Goal: Task Accomplishment & Management: Manage account settings

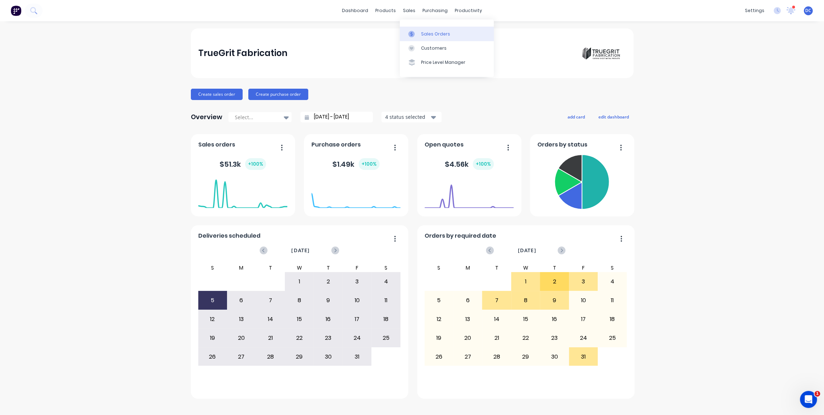
click at [413, 37] on link "Sales Orders" at bounding box center [447, 34] width 94 height 14
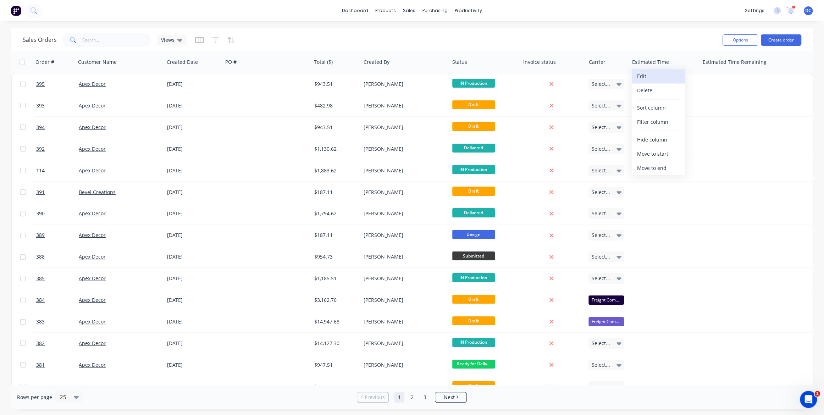
click at [645, 79] on button "Edit" at bounding box center [658, 76] width 53 height 14
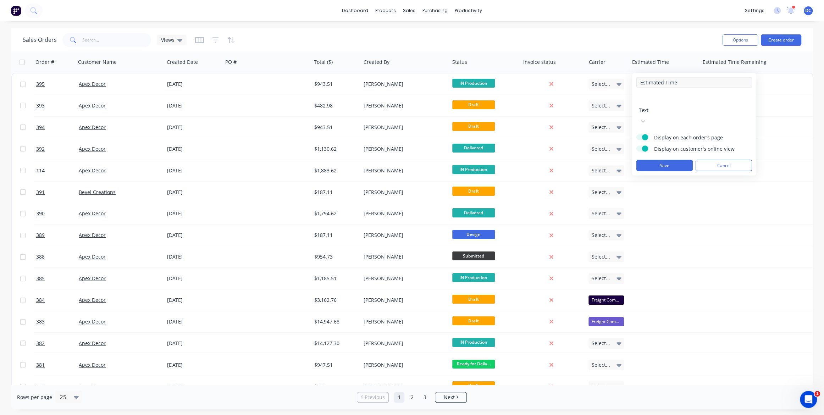
drag, startPoint x: 687, startPoint y: 84, endPoint x: 638, endPoint y: 81, distance: 48.7
click at [638, 81] on input "Estimated Time" at bounding box center [694, 82] width 116 height 11
type input "Shipping Type"
click at [651, 160] on button "Save" at bounding box center [664, 165] width 56 height 11
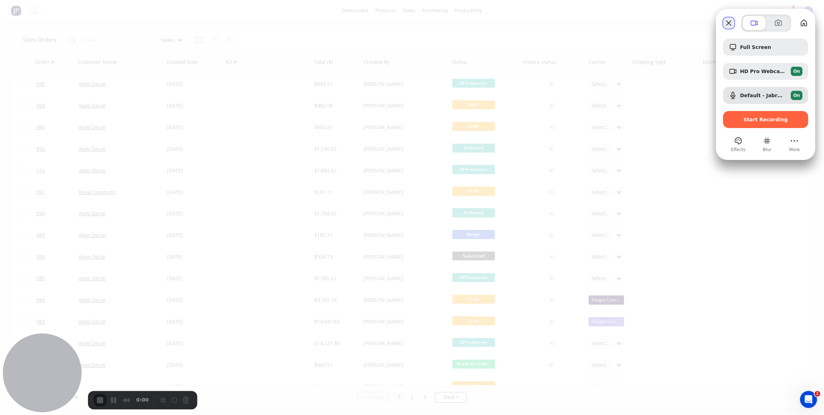
click at [725, 25] on button "Close" at bounding box center [728, 22] width 11 height 11
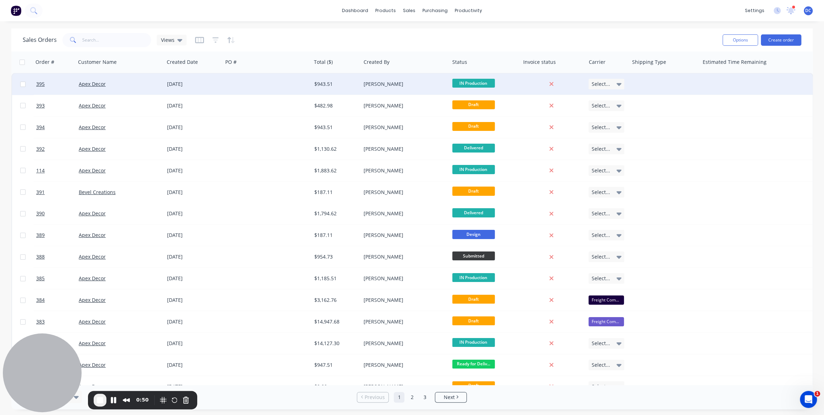
click at [356, 81] on div "$943.51" at bounding box center [336, 84] width 44 height 7
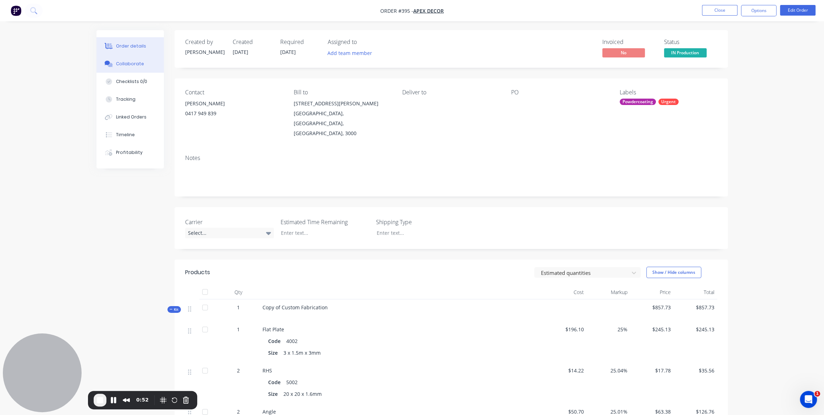
click at [112, 65] on div at bounding box center [109, 64] width 11 height 6
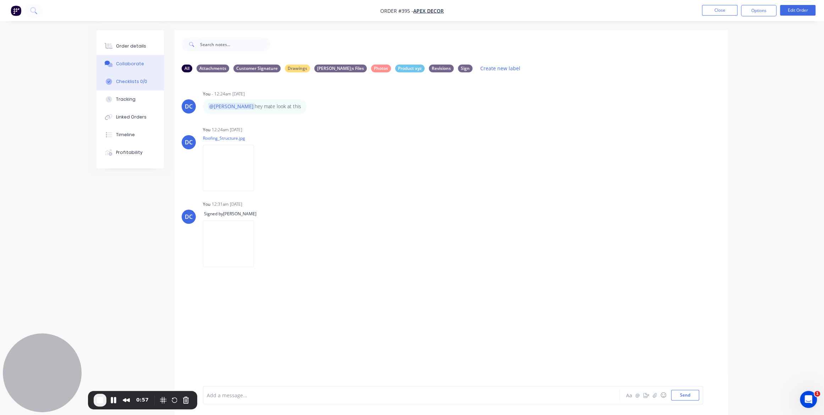
click at [117, 81] on div "Checklists 0/0" at bounding box center [131, 81] width 31 height 6
type textarea "x"
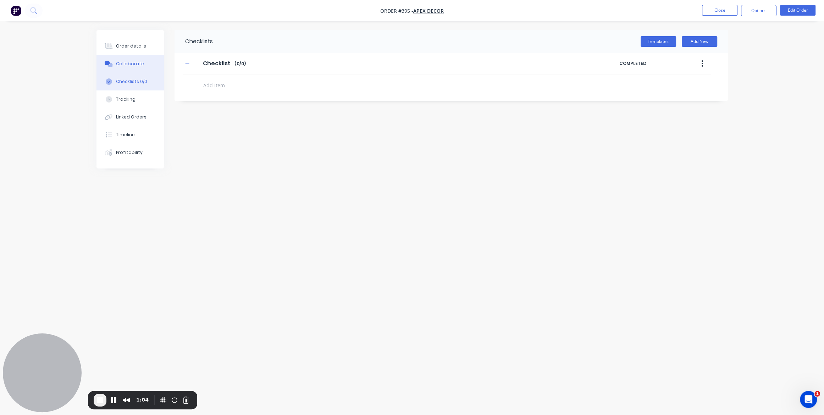
click at [136, 62] on div "Collaborate" at bounding box center [130, 64] width 28 height 6
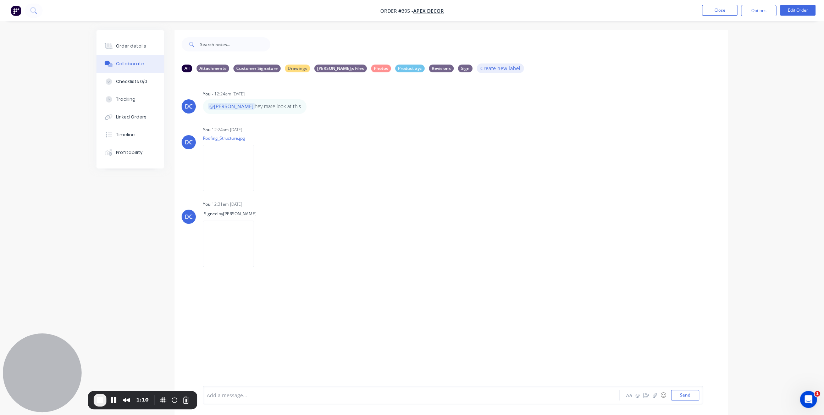
click at [479, 66] on button "Create new label" at bounding box center [501, 69] width 48 height 10
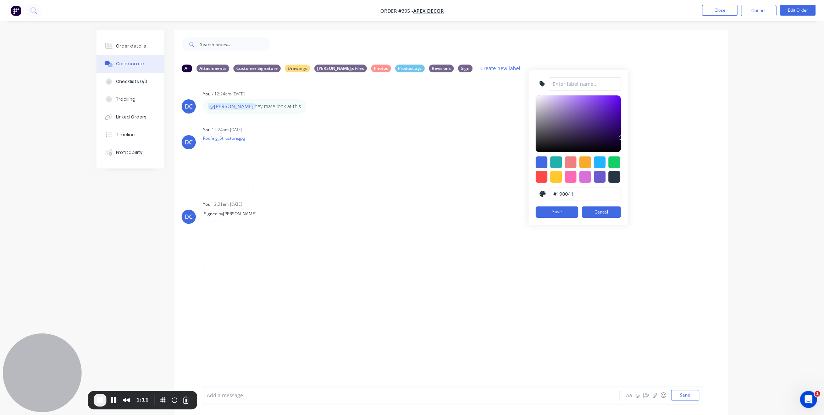
click at [549, 86] on input at bounding box center [585, 83] width 72 height 13
type input "Certificates"
click at [565, 162] on div at bounding box center [571, 162] width 12 height 12
type input "#F08080"
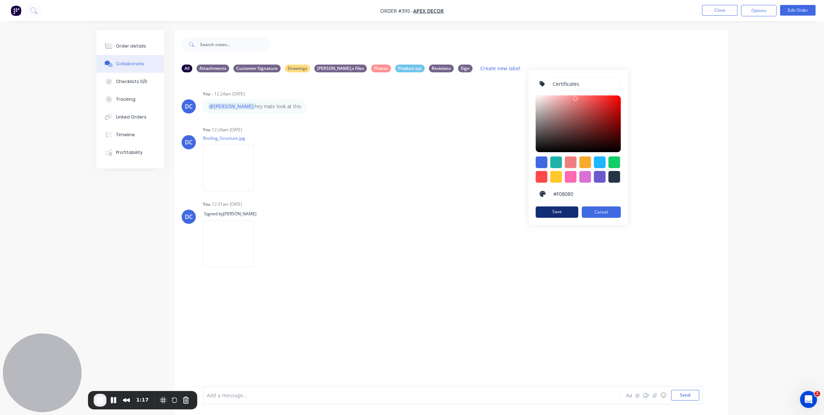
click at [536, 213] on button "Save" at bounding box center [557, 211] width 43 height 11
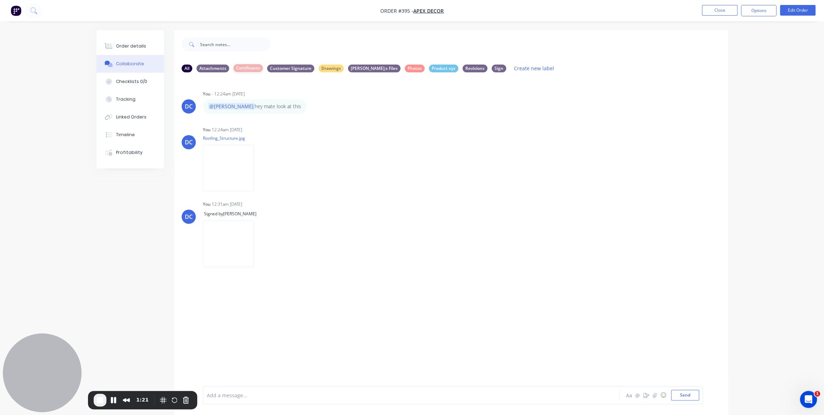
click at [246, 68] on div "Certificates" at bounding box center [247, 68] width 29 height 8
click at [12, 6] on img "button" at bounding box center [16, 10] width 11 height 11
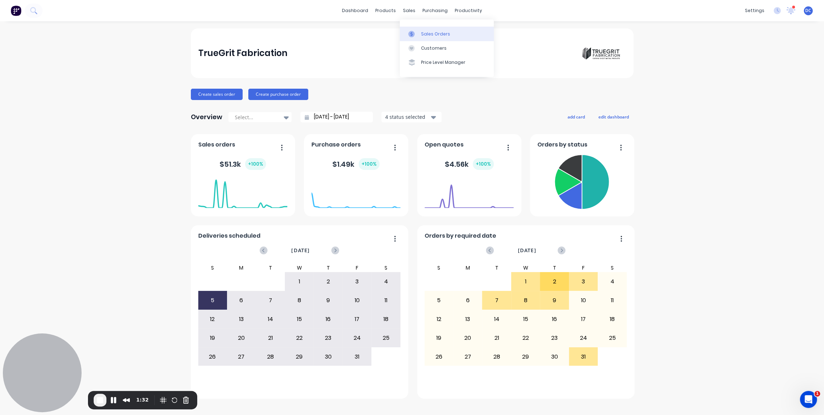
click at [424, 33] on div "Sales Orders" at bounding box center [435, 34] width 29 height 6
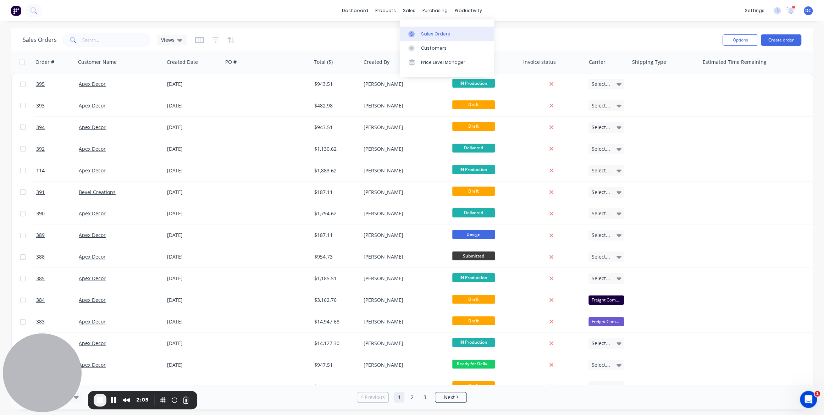
click at [424, 31] on div "Sales Orders" at bounding box center [435, 34] width 29 height 6
click at [450, 29] on link "Sales Orders" at bounding box center [447, 34] width 94 height 14
click at [725, 35] on button "Create order" at bounding box center [781, 39] width 40 height 11
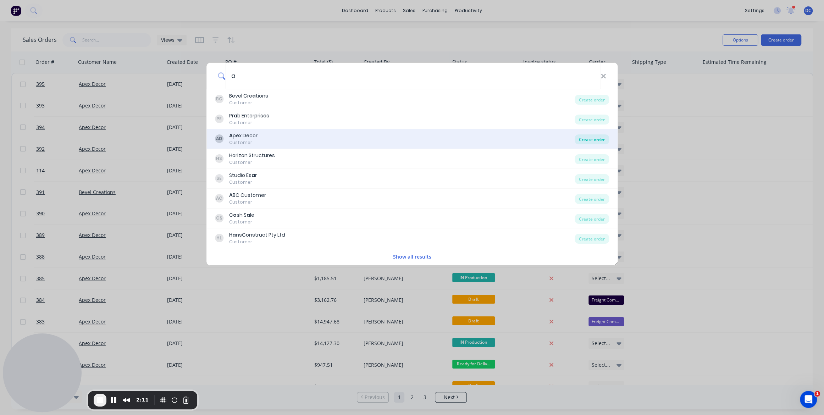
type input "a"
click at [597, 137] on div "Create order" at bounding box center [592, 139] width 34 height 10
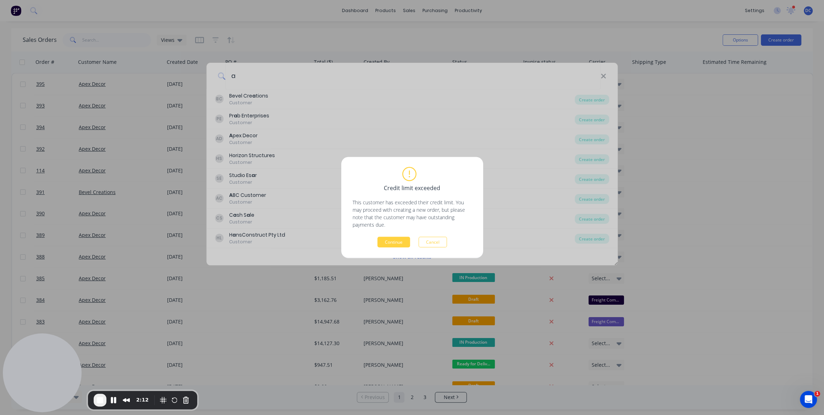
click at [390, 249] on div "Credit limit exceeded This customer has exceeded their credit limit. You may pr…" at bounding box center [412, 207] width 142 height 101
click at [394, 239] on button "Continue" at bounding box center [393, 242] width 33 height 11
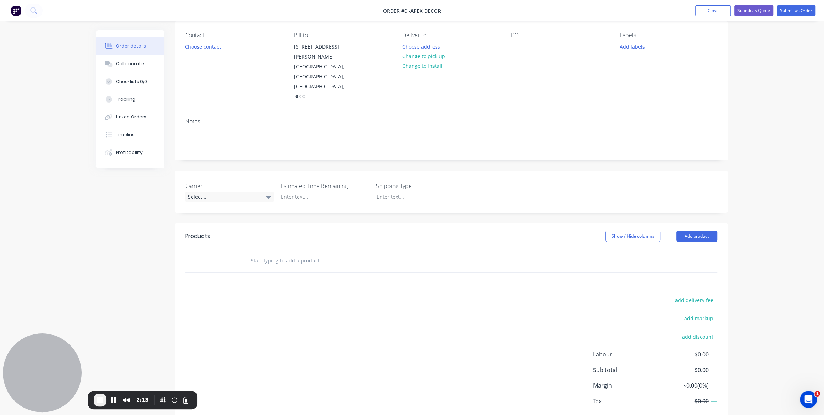
scroll to position [57, 0]
click at [309, 254] on input "text" at bounding box center [321, 261] width 142 height 14
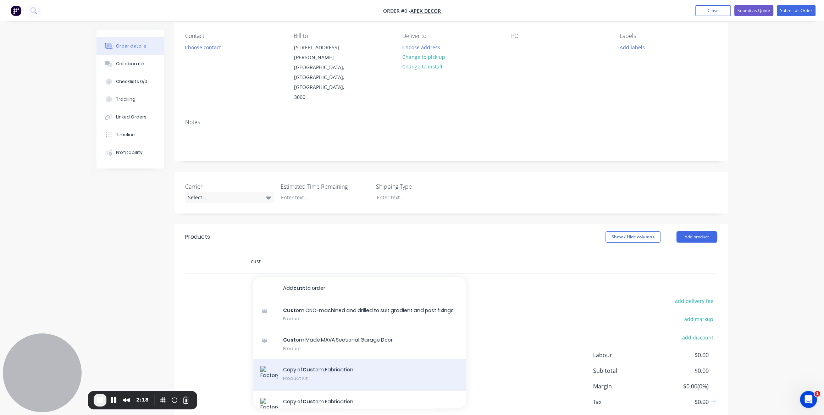
type input "cust"
click at [323, 359] on div "Copy of Cust om Fabrication Product Kit" at bounding box center [359, 375] width 213 height 32
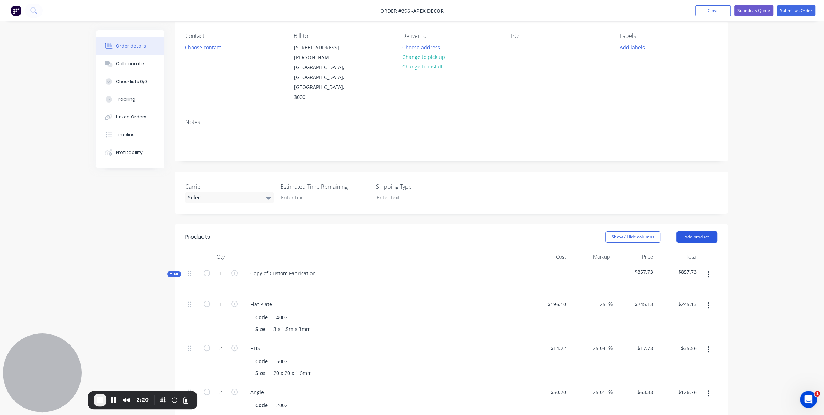
click at [703, 231] on button "Add product" at bounding box center [697, 236] width 41 height 11
click at [669, 335] on div "Notes (Internal)" at bounding box center [683, 340] width 55 height 10
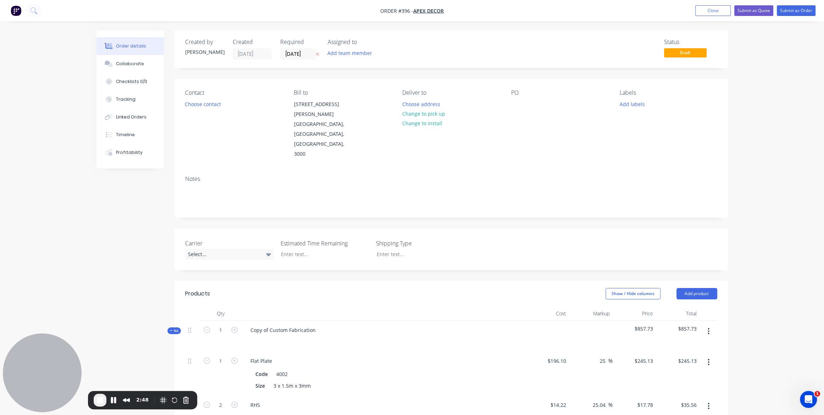
click at [624, 109] on div "Labels Add labels" at bounding box center [668, 124] width 97 height 70
click at [627, 102] on button "Add labels" at bounding box center [632, 104] width 33 height 10
click at [34, 15] on button at bounding box center [34, 11] width 18 height 14
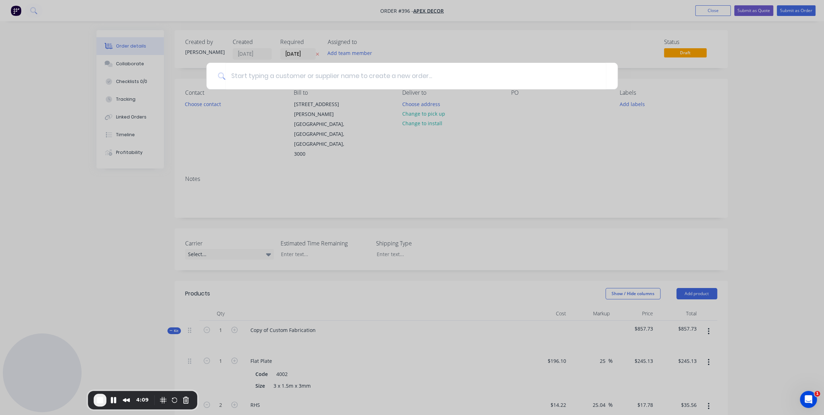
click at [70, 103] on div at bounding box center [412, 207] width 824 height 415
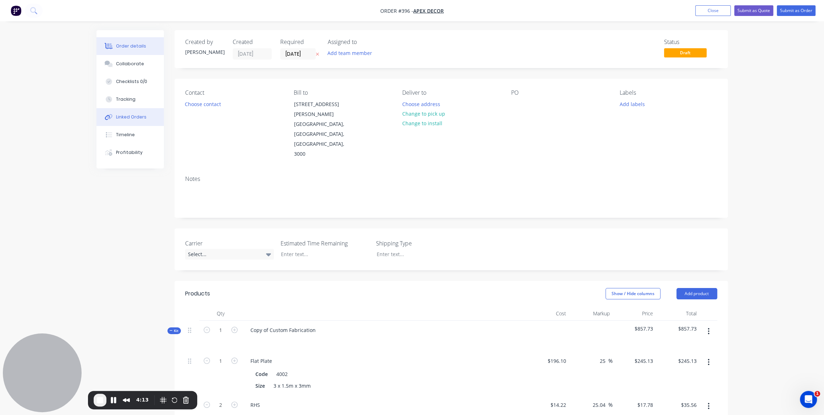
click at [124, 116] on div "Linked Orders" at bounding box center [131, 117] width 31 height 6
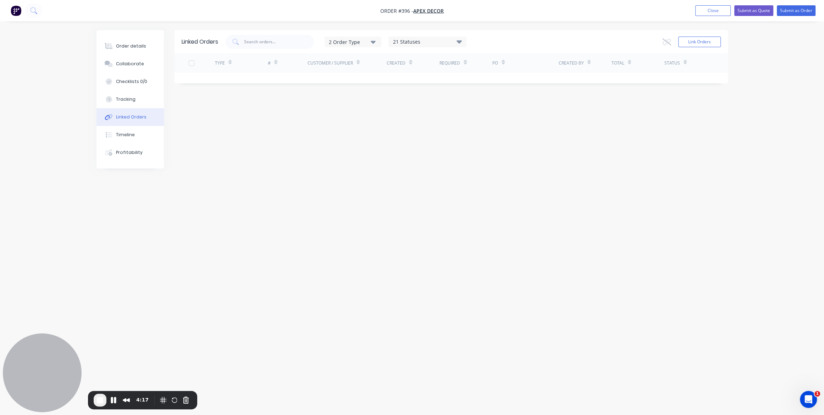
click at [16, 12] on img "button" at bounding box center [16, 10] width 11 height 11
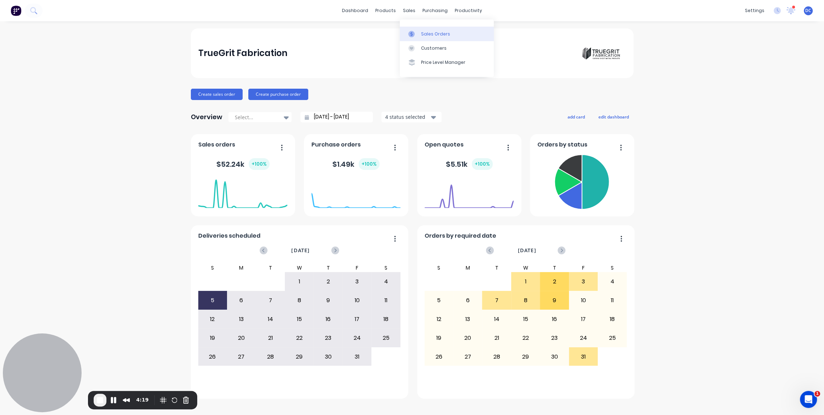
click at [427, 33] on div "Sales Orders" at bounding box center [435, 34] width 29 height 6
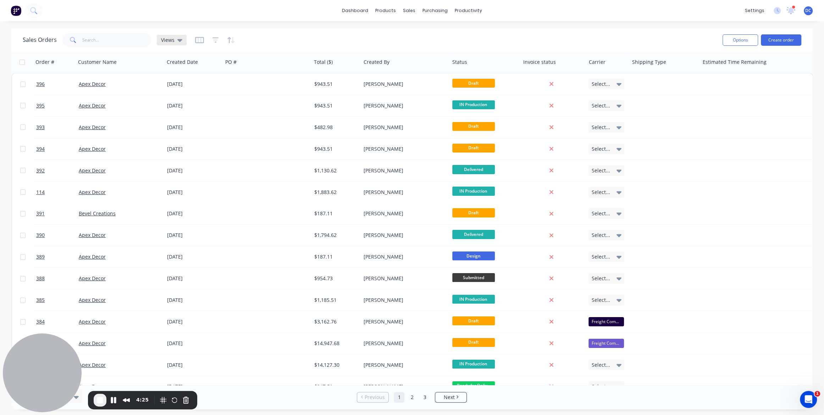
click at [161, 43] on span "Views" at bounding box center [167, 39] width 13 height 7
click at [448, 37] on div "Sales Orders Views" at bounding box center [370, 39] width 694 height 17
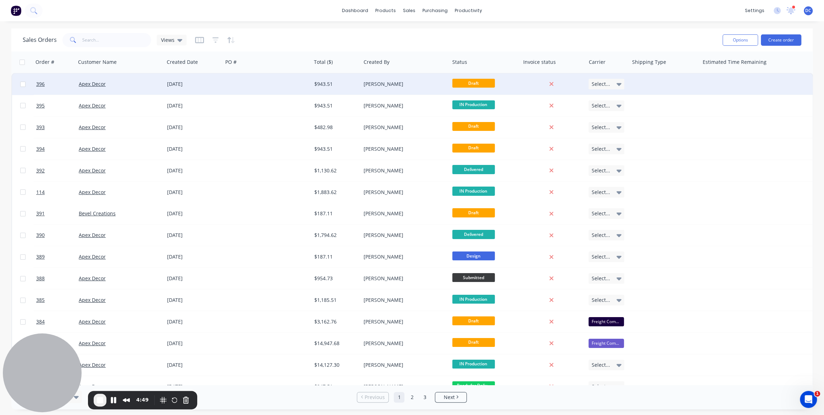
click at [608, 82] on span "Select..." at bounding box center [600, 84] width 18 height 7
click at [577, 31] on div "Sales Orders Views" at bounding box center [370, 39] width 694 height 17
click at [307, 75] on div at bounding box center [267, 83] width 88 height 21
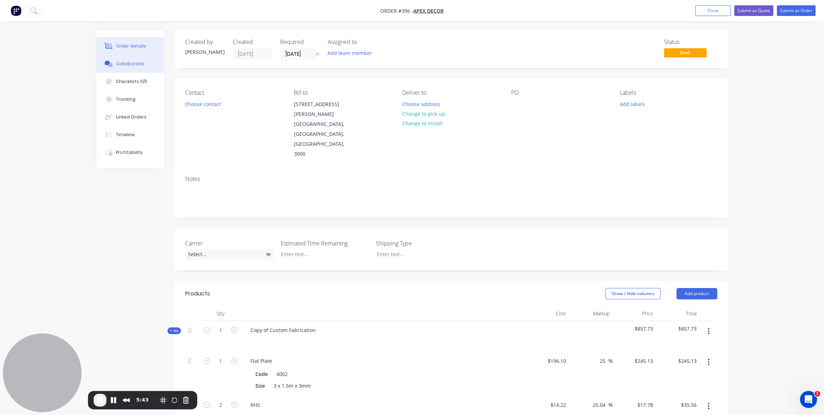
click at [119, 64] on div "Collaborate" at bounding box center [130, 64] width 28 height 6
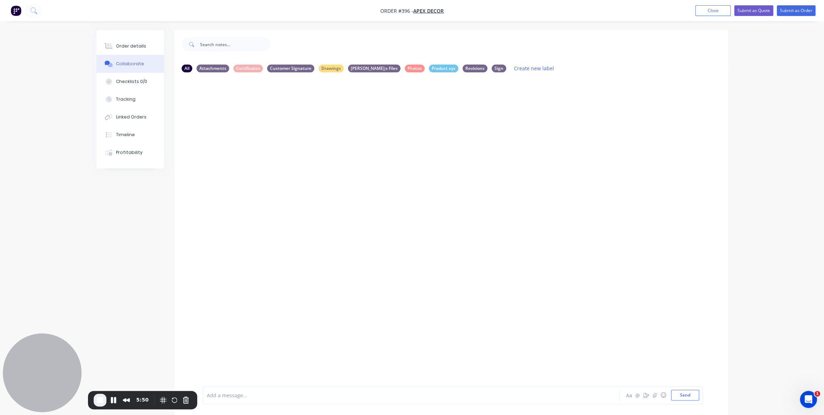
click at [231, 365] on div at bounding box center [391, 395] width 369 height 7
click at [725, 30] on icon at bounding box center [780, 34] width 6 height 9
click at [117, 41] on button "Order details" at bounding box center [130, 46] width 67 height 18
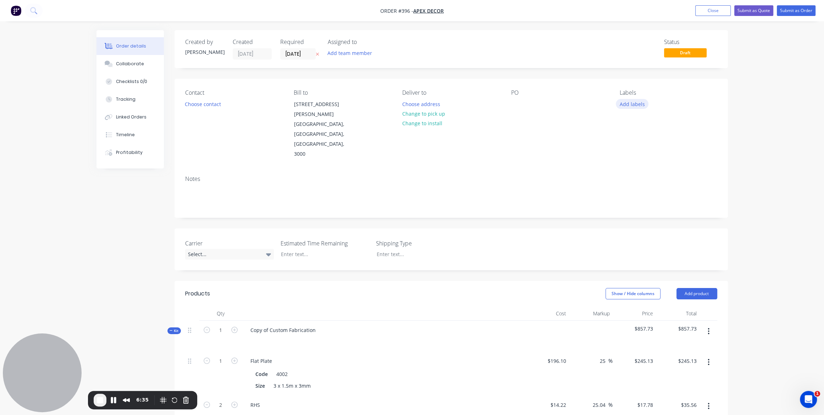
click at [629, 101] on button "Add labels" at bounding box center [632, 104] width 33 height 10
click at [658, 125] on input "text" at bounding box center [678, 125] width 74 height 14
click at [629, 166] on div at bounding box center [630, 167] width 14 height 14
type input "Urgent"
click at [715, 166] on button "edit" at bounding box center [714, 163] width 9 height 7
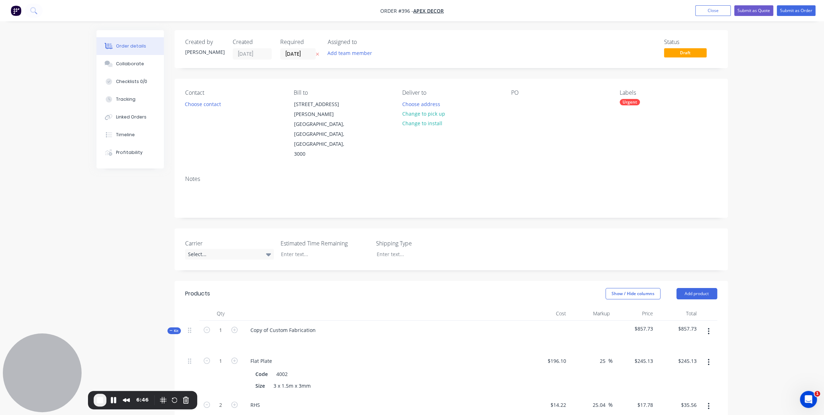
click at [20, 14] on img "button" at bounding box center [16, 10] width 11 height 11
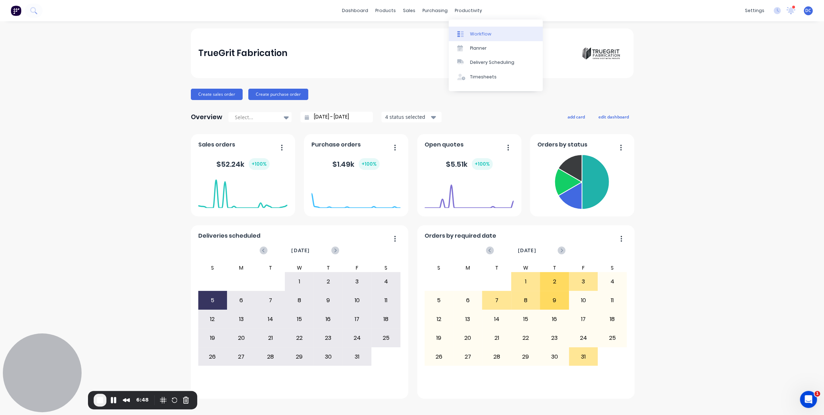
click at [478, 33] on div "Workflow" at bounding box center [480, 34] width 21 height 6
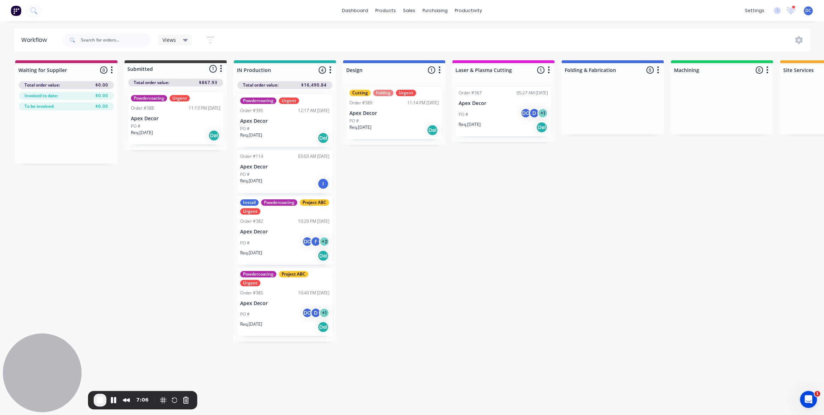
click at [305, 123] on p "Apex Decor" at bounding box center [284, 121] width 89 height 6
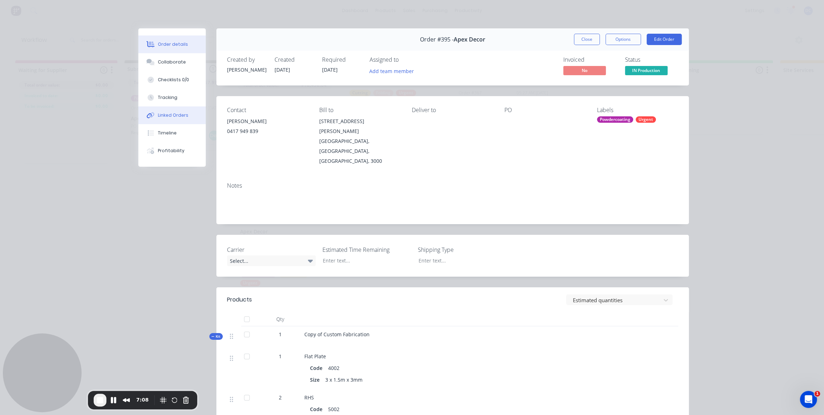
click at [171, 120] on button "Linked Orders" at bounding box center [171, 115] width 67 height 18
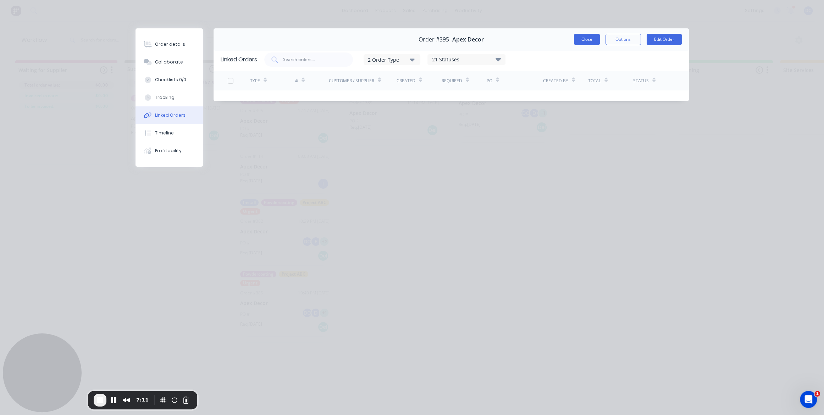
click at [587, 36] on button "Close" at bounding box center [587, 39] width 26 height 11
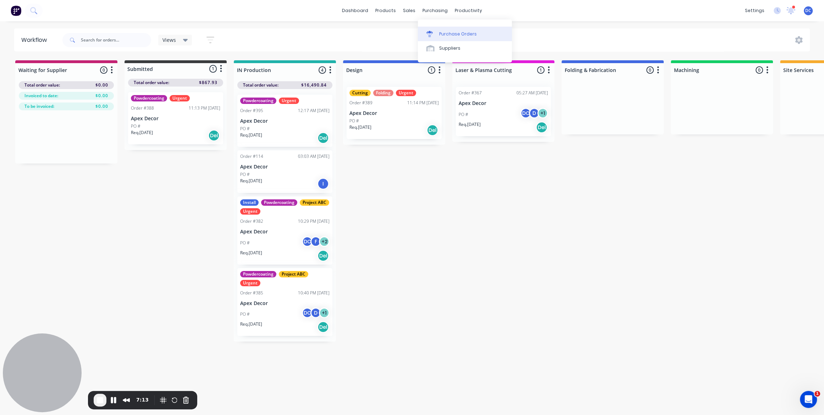
click at [450, 31] on div "Purchase Orders" at bounding box center [458, 34] width 38 height 6
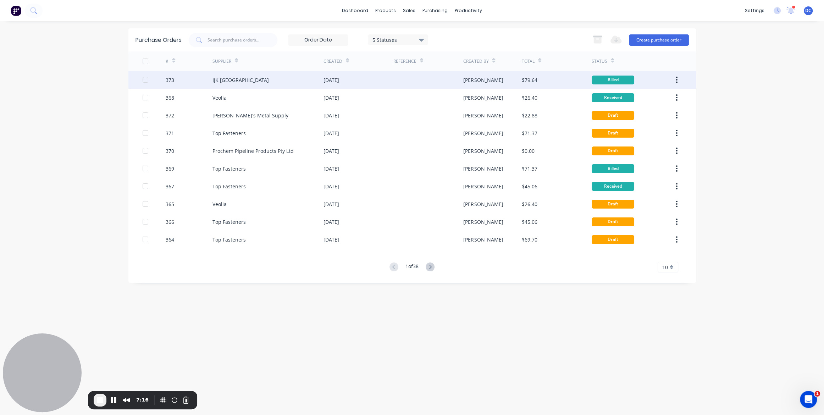
click at [314, 82] on div "IJK [GEOGRAPHIC_DATA]" at bounding box center [268, 80] width 111 height 18
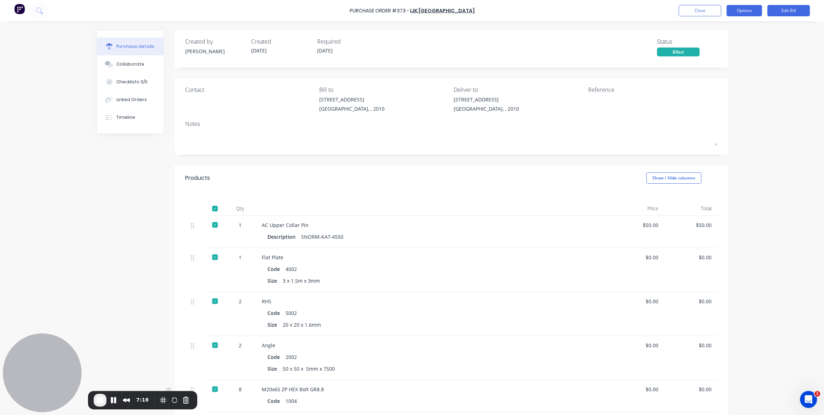
click at [725, 15] on button "Options" at bounding box center [744, 10] width 35 height 11
click at [725, 172] on div "Purchase Order #373 - IJK [GEOGRAPHIC_DATA] Close Options Print / Email Convert…" at bounding box center [412, 207] width 824 height 415
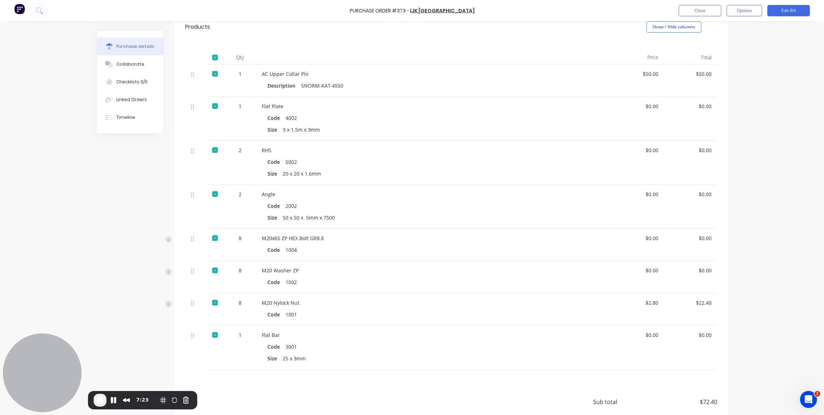
scroll to position [142, 0]
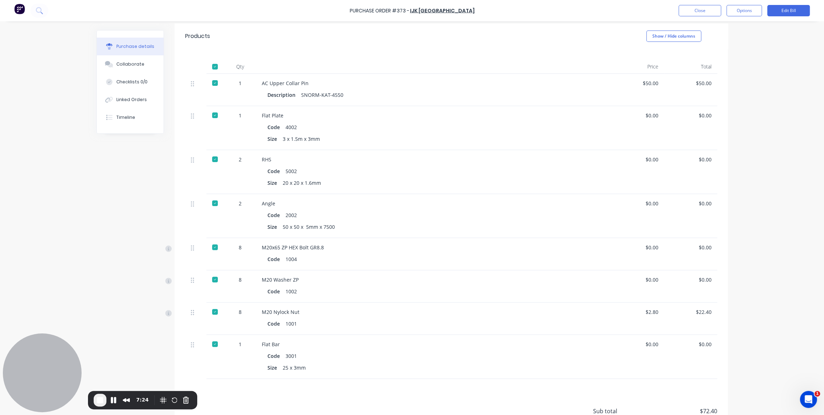
click at [725, 1] on div "Purchase Order #373 - IJK NSW Close Options Edit Bill" at bounding box center [412, 10] width 824 height 21
click at [725, 13] on button "Options" at bounding box center [744, 10] width 35 height 11
click at [725, 37] on div "Convert to Purchase Order" at bounding box center [728, 45] width 55 height 18
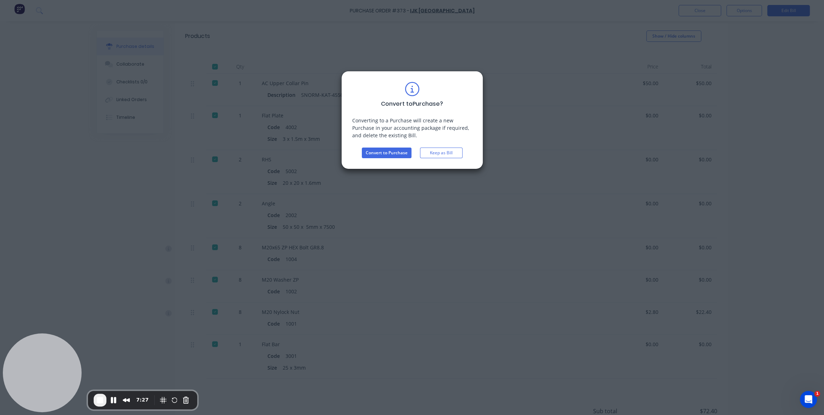
click at [392, 147] on div "Convert to Purchase ? Converting to a Purchase will create a new Purchase in yo…" at bounding box center [412, 120] width 120 height 76
click at [390, 155] on button "Convert to Purchase" at bounding box center [387, 153] width 50 height 11
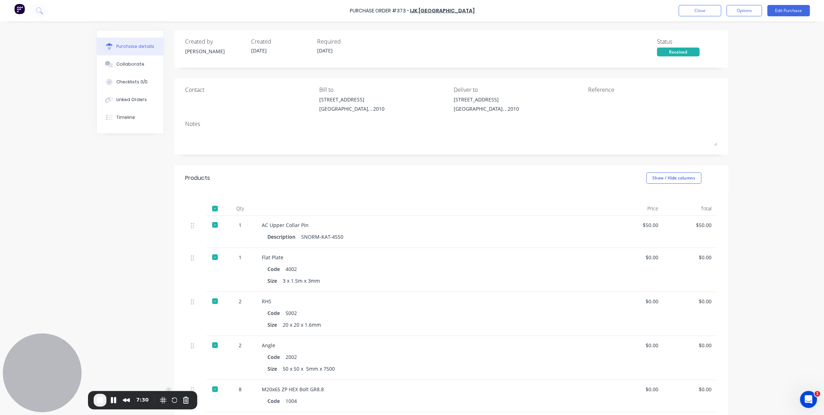
click at [160, 215] on div "Created by [PERSON_NAME] Created [DATE] Required [DATE] Status Received Contact…" at bounding box center [413, 322] width 632 height 585
click at [216, 210] on div at bounding box center [215, 209] width 14 height 14
click at [216, 228] on div at bounding box center [215, 225] width 14 height 14
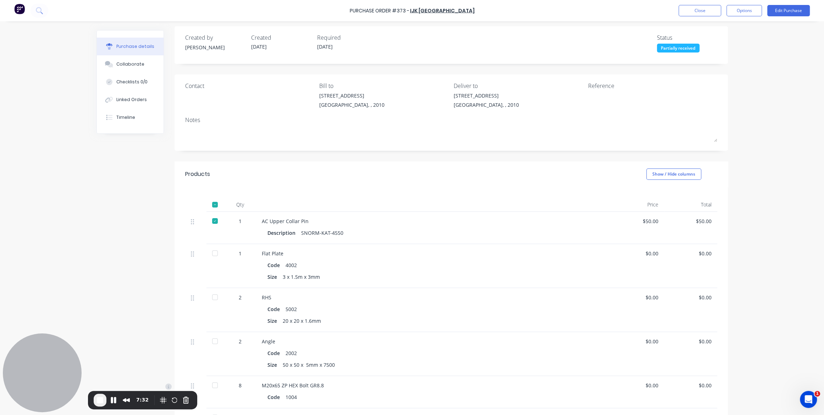
scroll to position [5, 0]
click at [214, 255] on div at bounding box center [215, 253] width 14 height 14
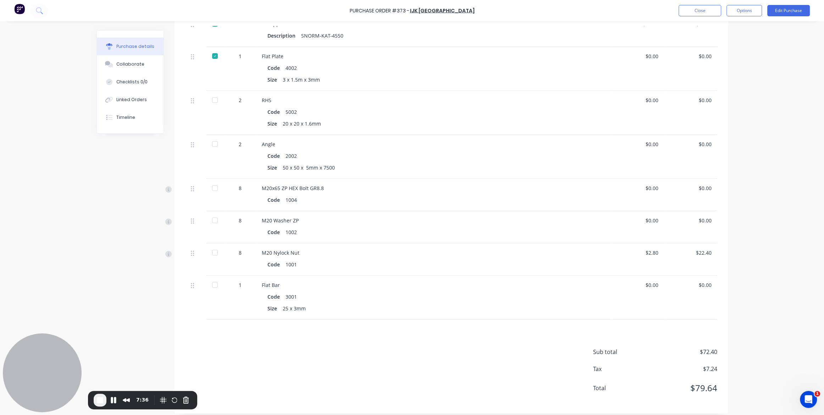
scroll to position [206, 0]
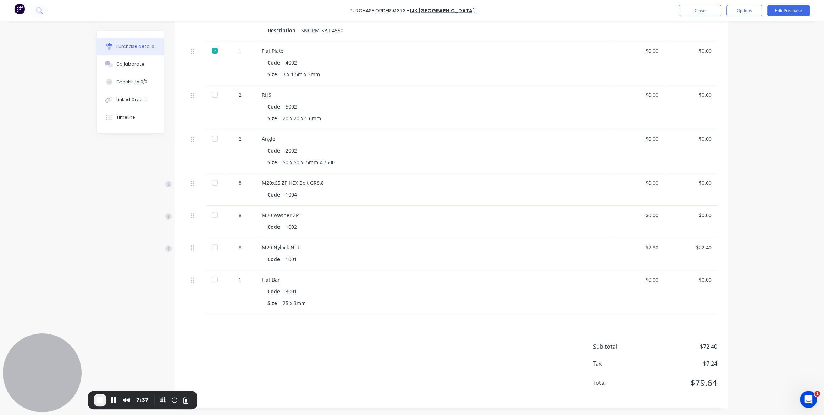
click at [214, 95] on div at bounding box center [215, 95] width 14 height 14
click at [215, 137] on div at bounding box center [215, 139] width 14 height 14
click at [214, 183] on div at bounding box center [215, 183] width 14 height 14
click at [216, 218] on div at bounding box center [215, 215] width 14 height 14
click at [215, 246] on div at bounding box center [215, 247] width 14 height 14
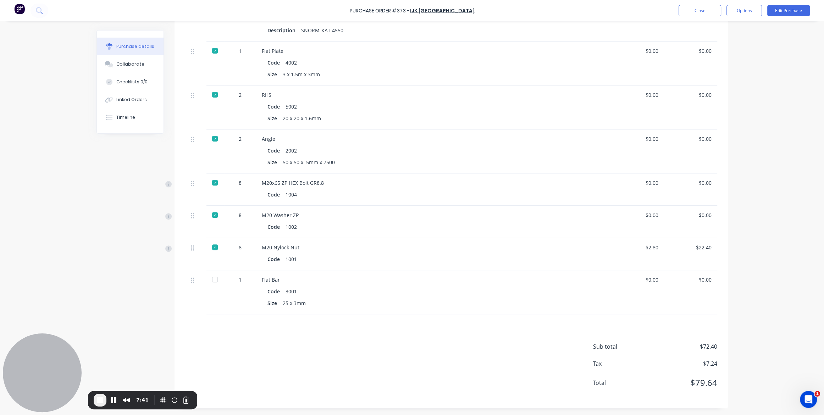
click at [214, 282] on div at bounding box center [215, 279] width 14 height 14
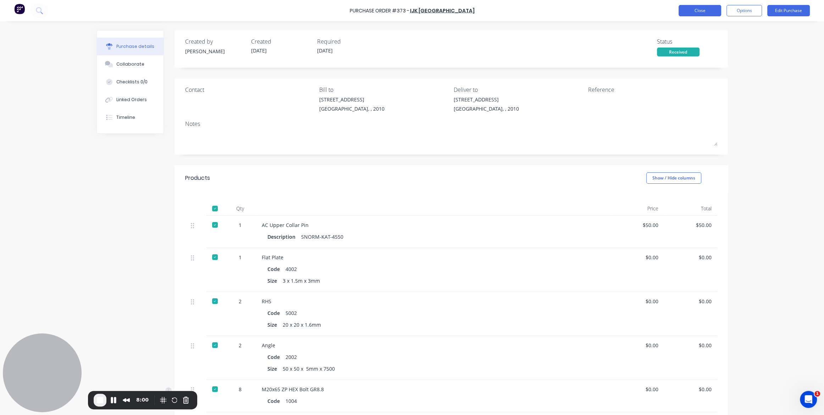
click at [700, 11] on button "Close" at bounding box center [700, 10] width 43 height 11
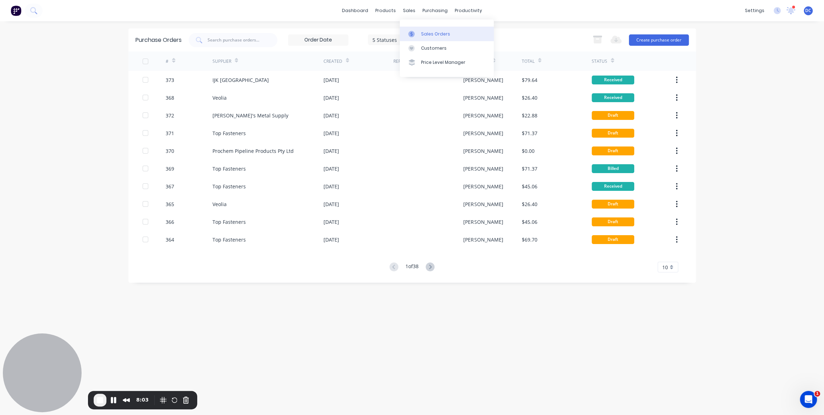
click at [425, 38] on link "Sales Orders" at bounding box center [447, 34] width 94 height 14
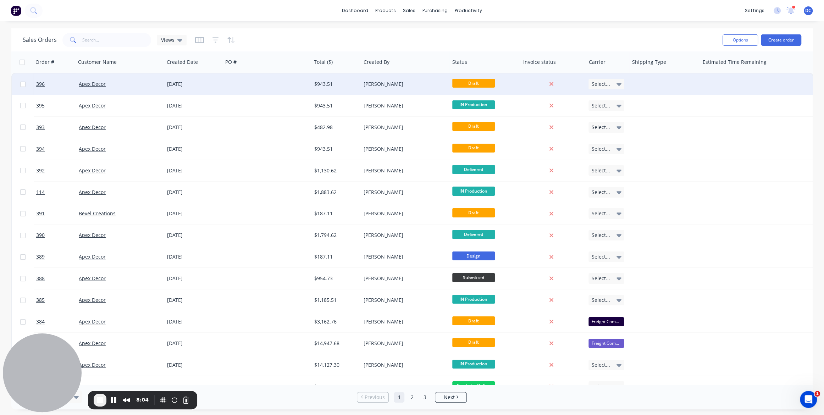
click at [324, 83] on div "$943.51" at bounding box center [335, 84] width 42 height 7
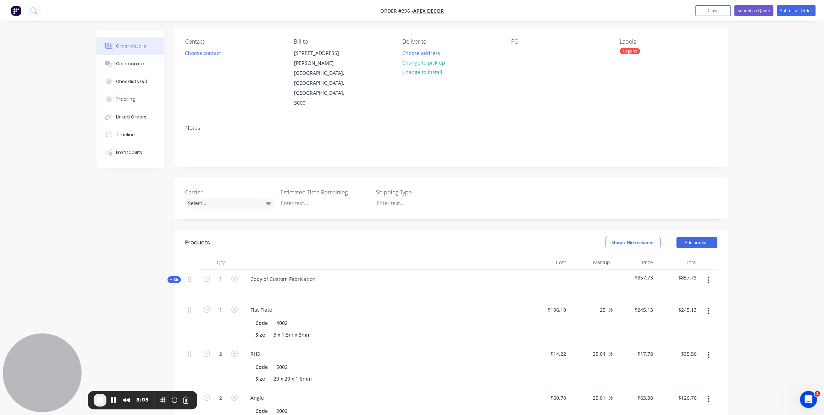
scroll to position [76, 0]
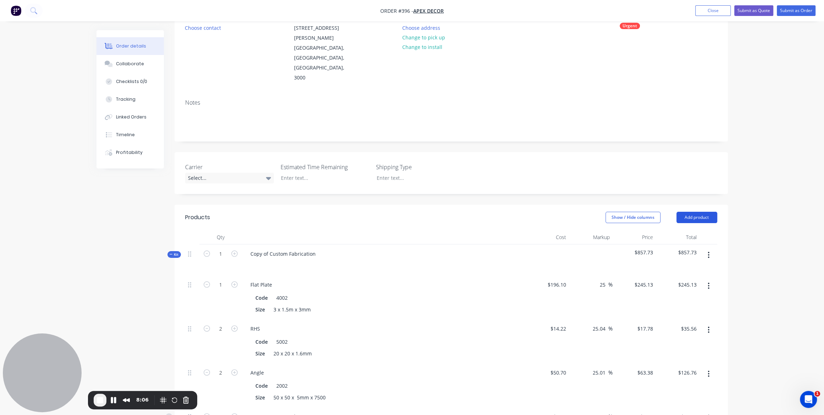
click at [701, 212] on button "Add product" at bounding box center [697, 217] width 41 height 11
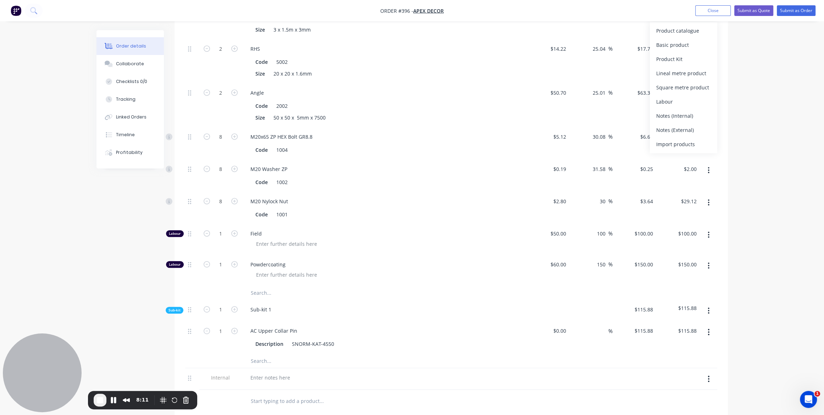
scroll to position [383, 0]
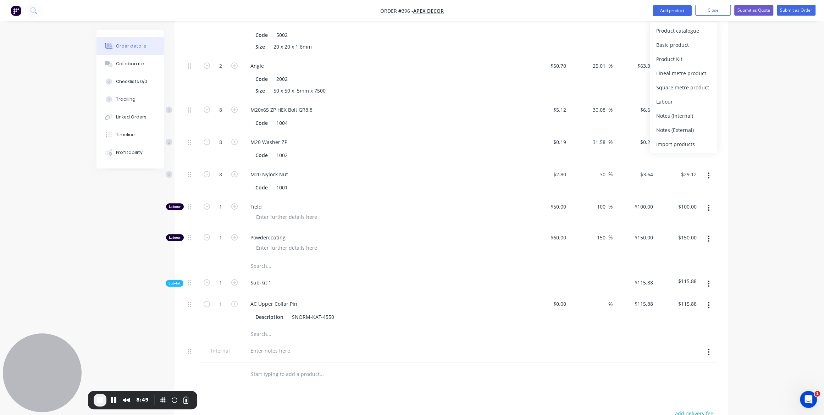
click at [710, 2] on nav "Order #396 - Apex Decor Add product Close Submit as Quote Submit as Order" at bounding box center [412, 10] width 824 height 21
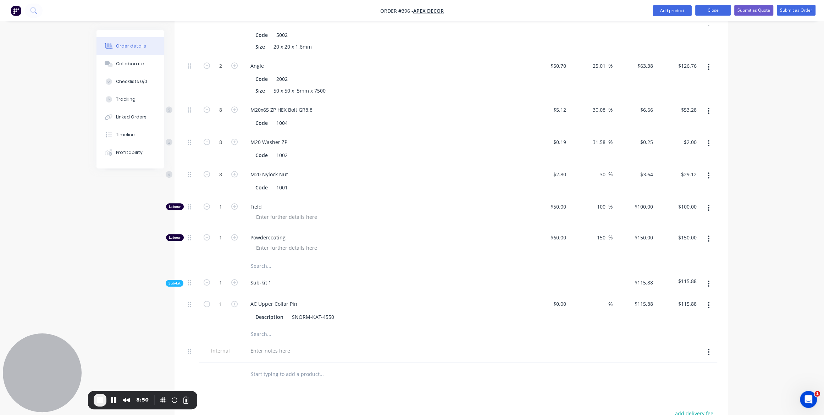
click at [706, 11] on button "Close" at bounding box center [712, 10] width 35 height 11
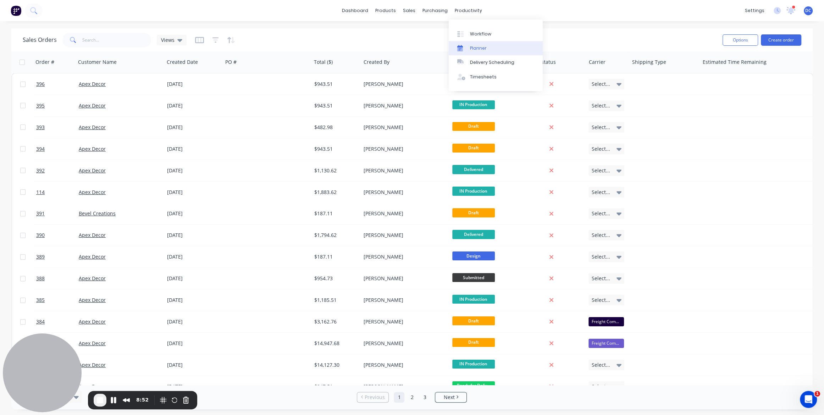
click at [468, 46] on div at bounding box center [462, 48] width 11 height 6
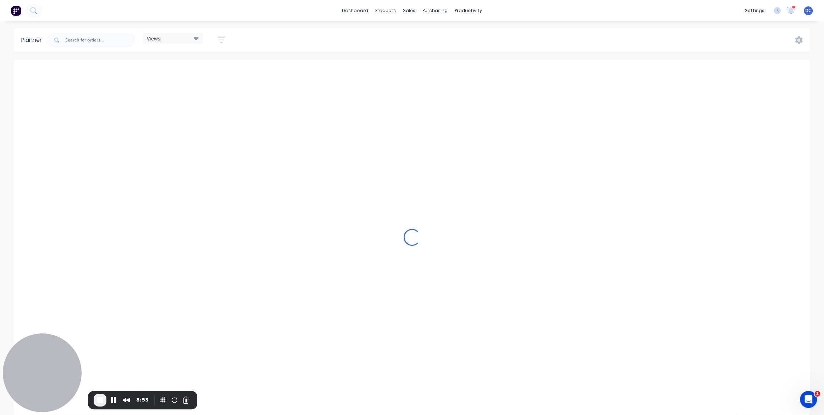
scroll to position [0, 1589]
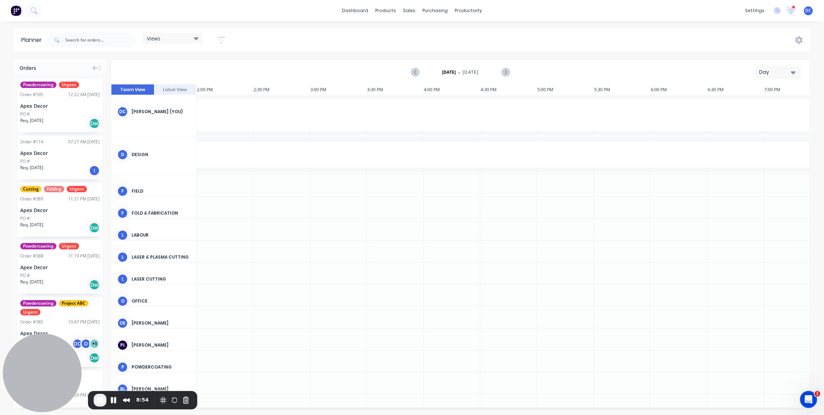
click at [725, 71] on div "Day" at bounding box center [775, 71] width 33 height 7
click at [725, 103] on div "Week" at bounding box center [766, 105] width 70 height 14
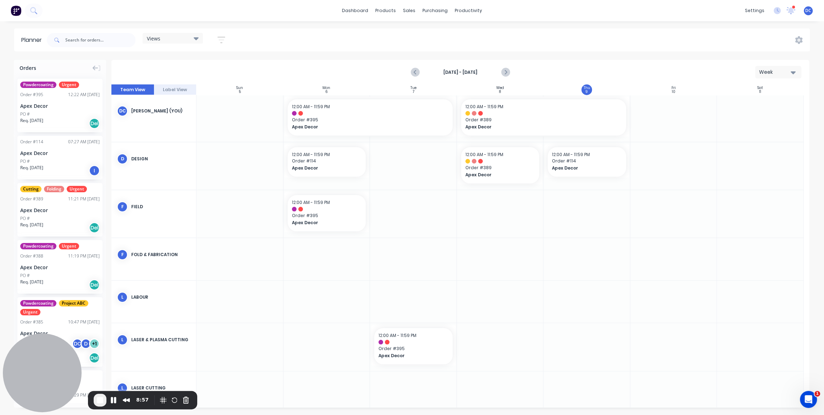
scroll to position [0, 0]
drag, startPoint x: 72, startPoint y: 111, endPoint x: 351, endPoint y: 272, distance: 322.0
drag, startPoint x: 369, startPoint y: 260, endPoint x: 447, endPoint y: 258, distance: 78.1
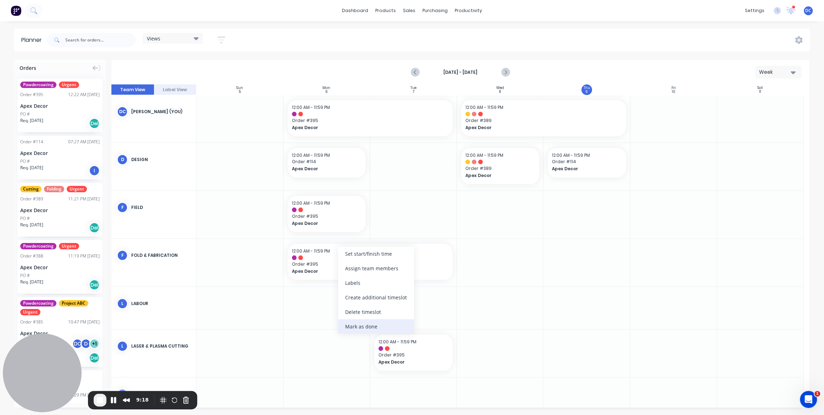
click at [385, 328] on div "Mark as done" at bounding box center [376, 326] width 76 height 15
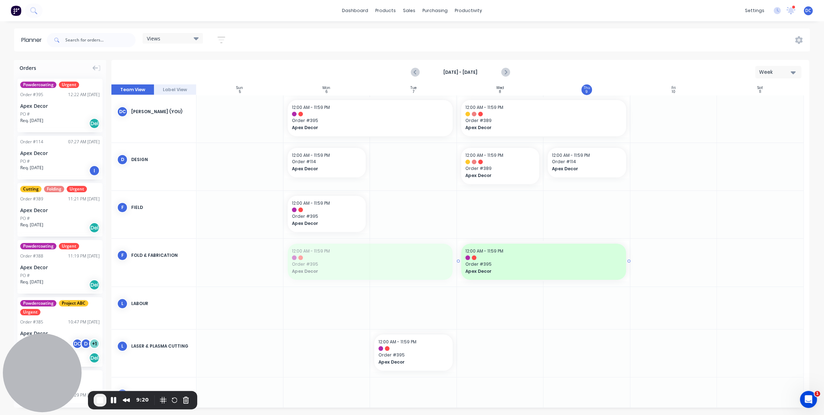
drag, startPoint x: 338, startPoint y: 272, endPoint x: 535, endPoint y: 265, distance: 197.0
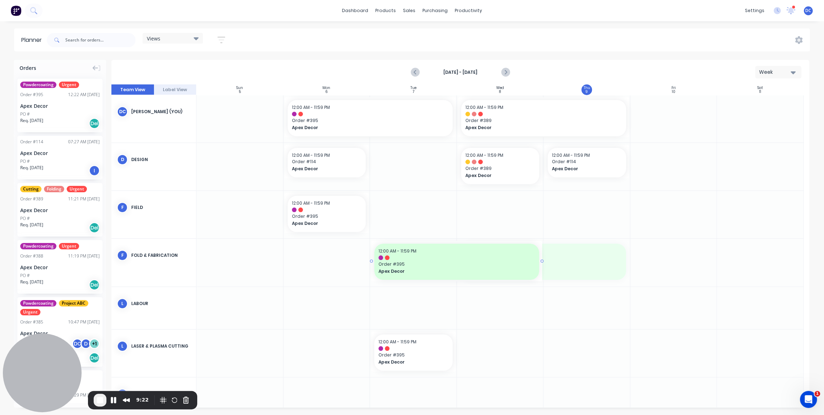
drag, startPoint x: 535, startPoint y: 265, endPoint x: 392, endPoint y: 264, distance: 143.3
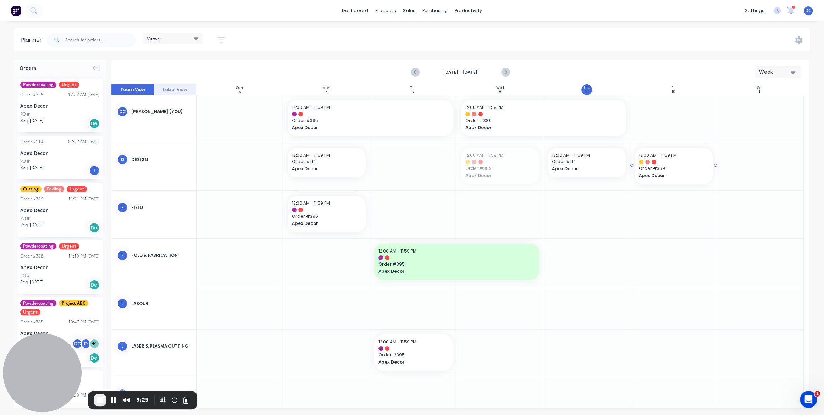
drag, startPoint x: 505, startPoint y: 169, endPoint x: 677, endPoint y: 151, distance: 172.3
click at [725, 68] on button "Week" at bounding box center [778, 72] width 46 height 12
click at [725, 119] on div "Month" at bounding box center [766, 119] width 70 height 14
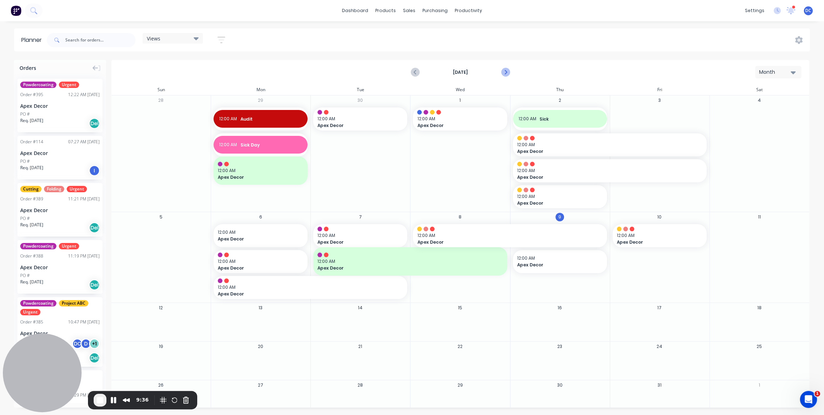
click at [503, 74] on icon "Next page" at bounding box center [505, 72] width 9 height 9
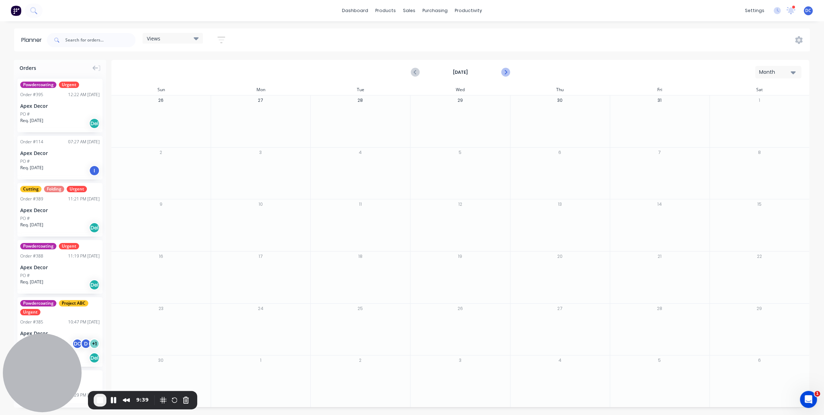
click at [503, 74] on icon "Next page" at bounding box center [505, 72] width 9 height 9
click at [399, 31] on div "Product Catalogue" at bounding box center [417, 34] width 44 height 6
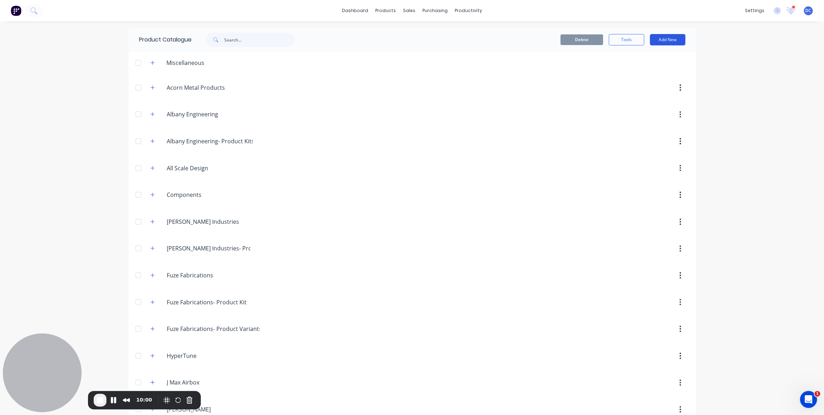
click at [667, 40] on button "Add New" at bounding box center [667, 39] width 35 height 11
